Goal: Book appointment/travel/reservation

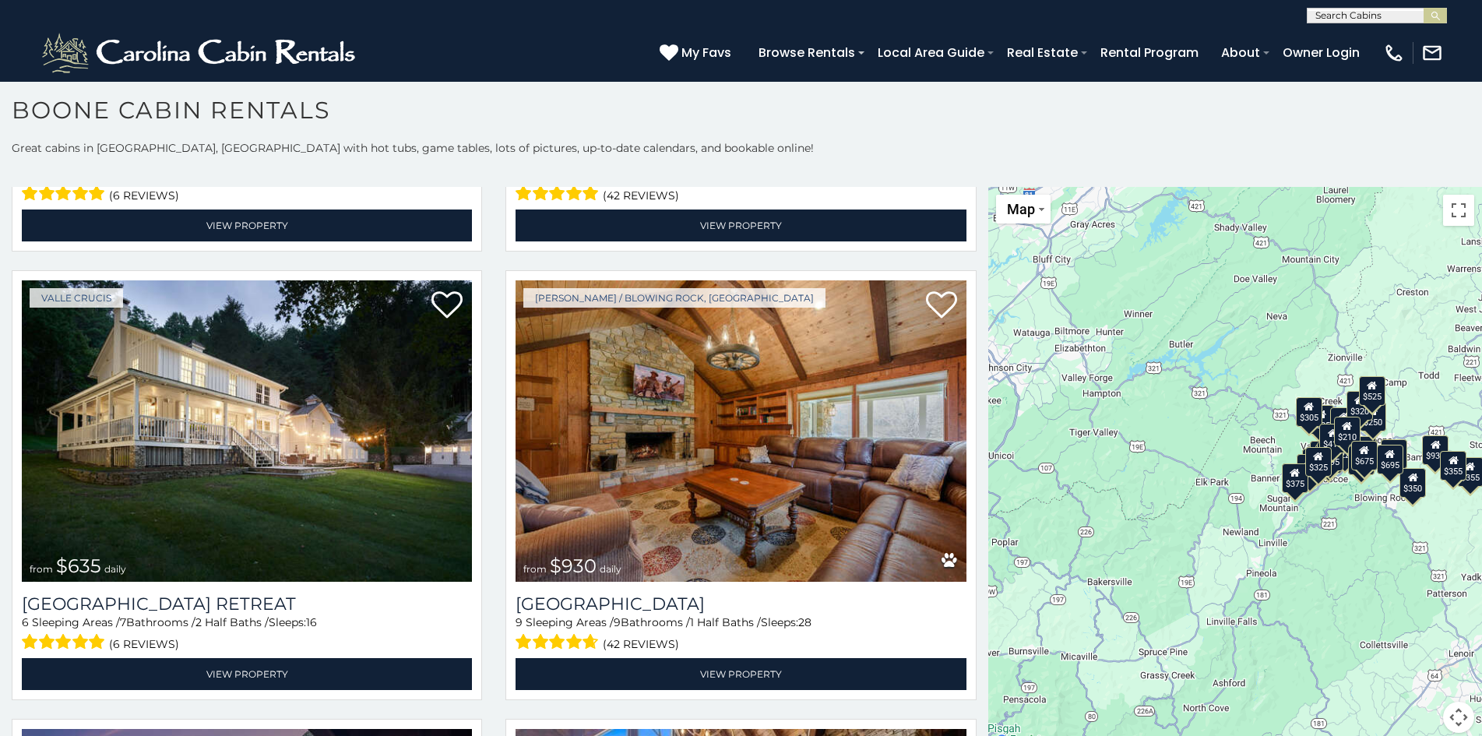
scroll to position [16, 0]
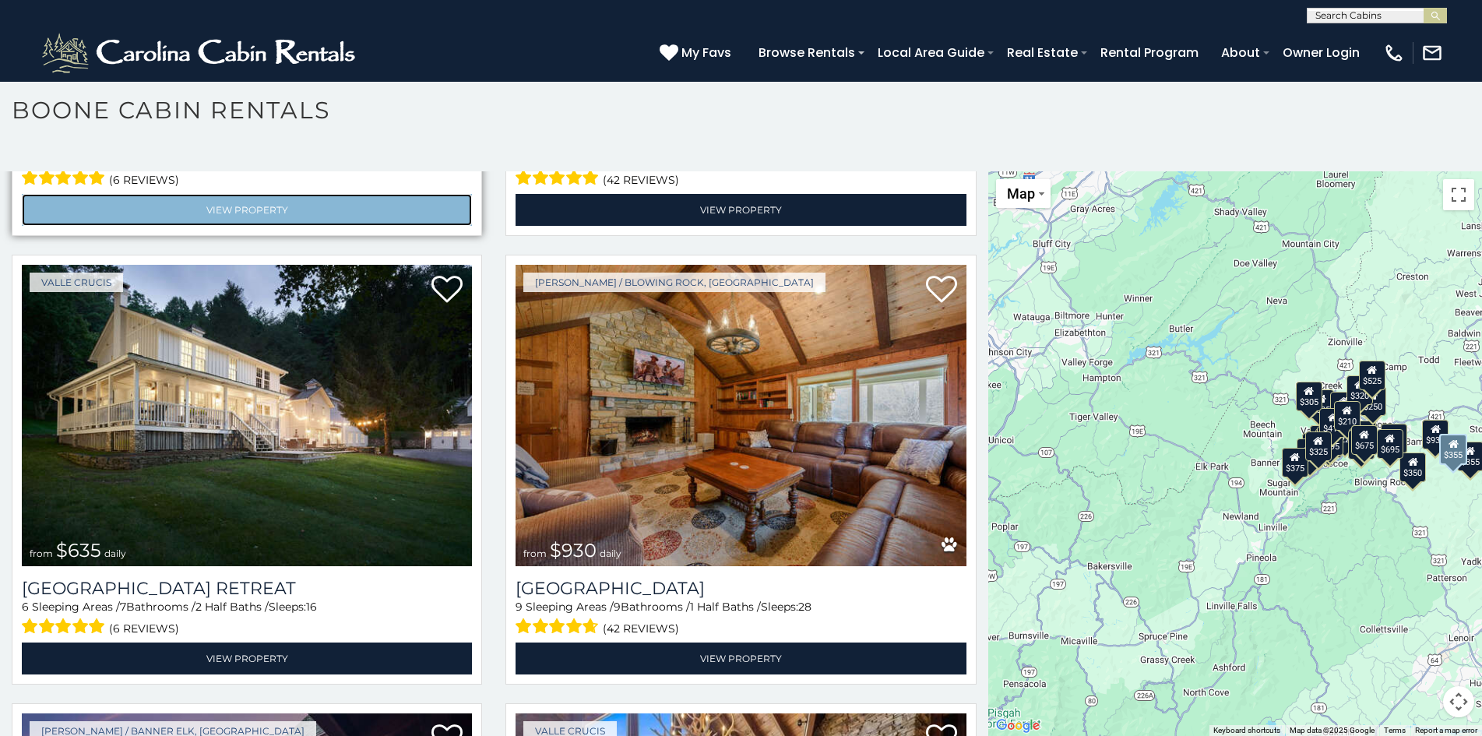
click at [41, 194] on link "View Property" at bounding box center [247, 210] width 450 height 32
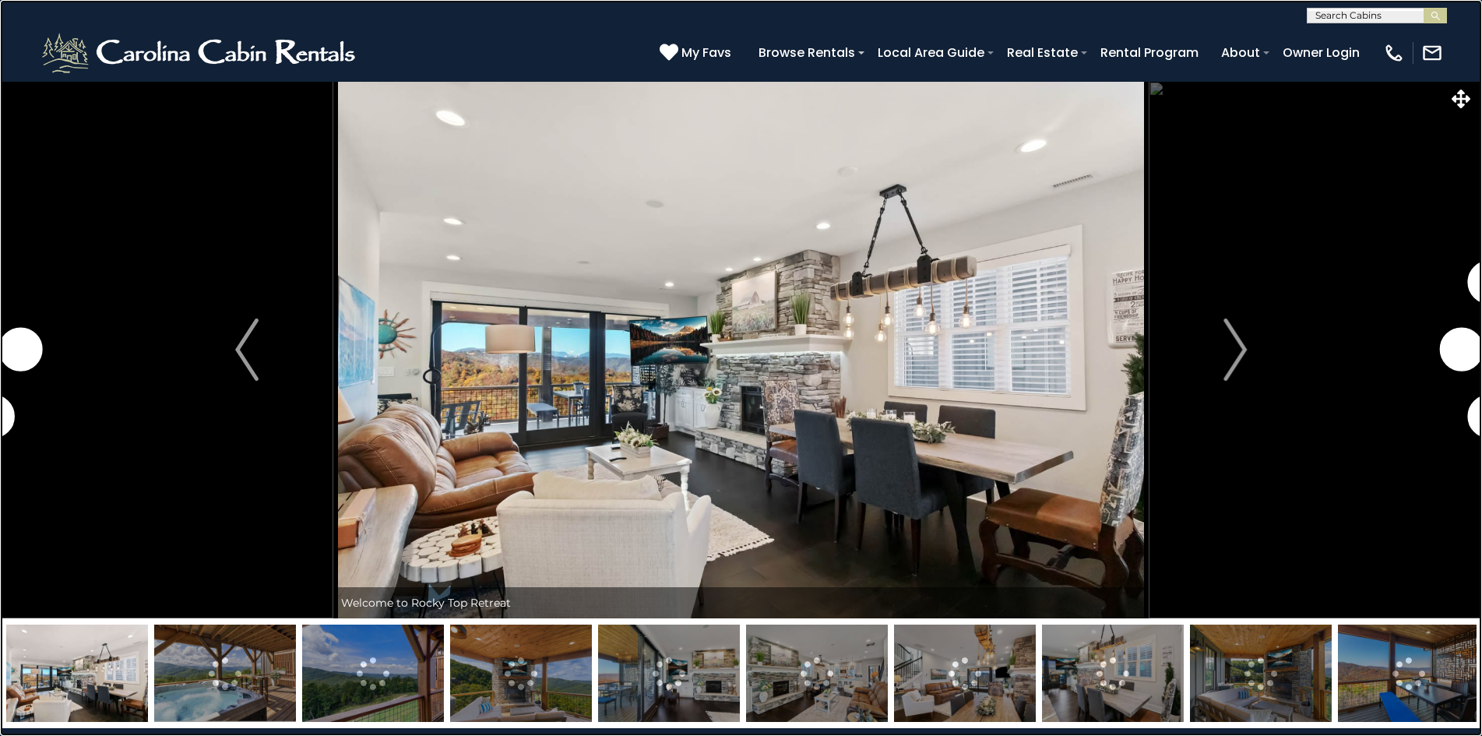
click at [376, 351] on link at bounding box center [741, 368] width 1482 height 736
